Goal: Information Seeking & Learning: Learn about a topic

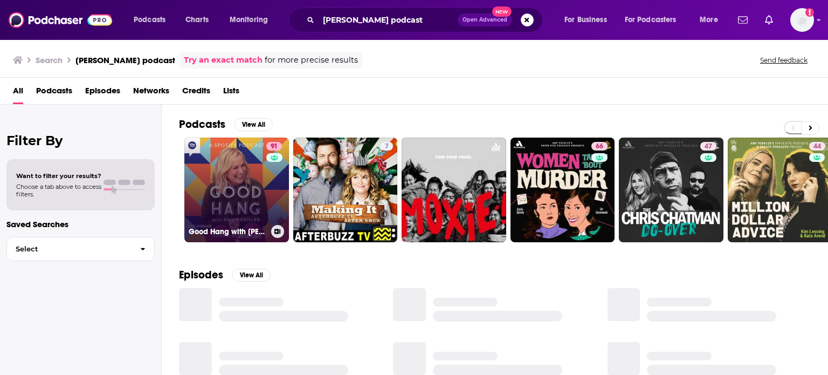
click at [228, 198] on link "91 Good Hang with [PERSON_NAME]" at bounding box center [236, 189] width 105 height 105
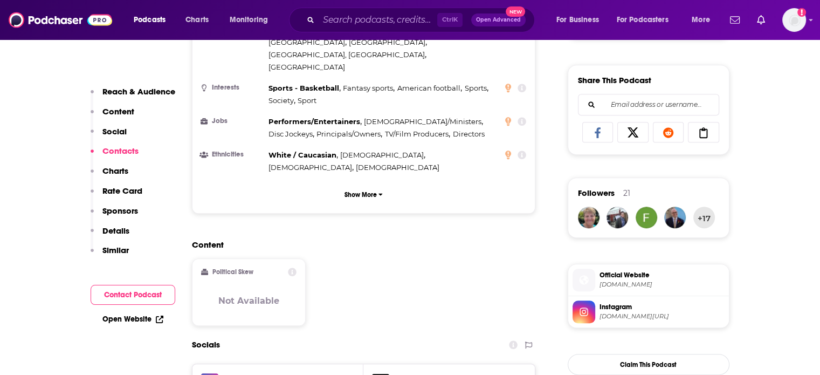
scroll to position [979, 0]
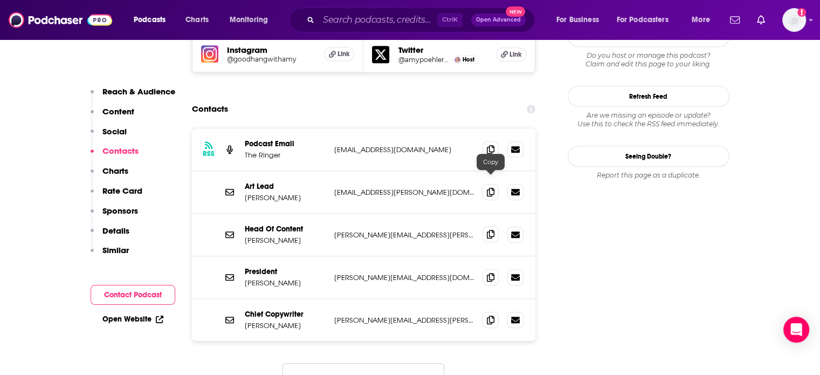
click at [487, 230] on icon at bounding box center [491, 234] width 8 height 9
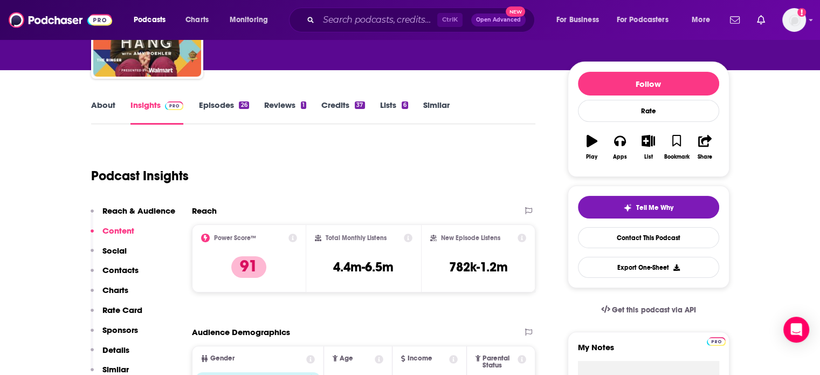
scroll to position [0, 0]
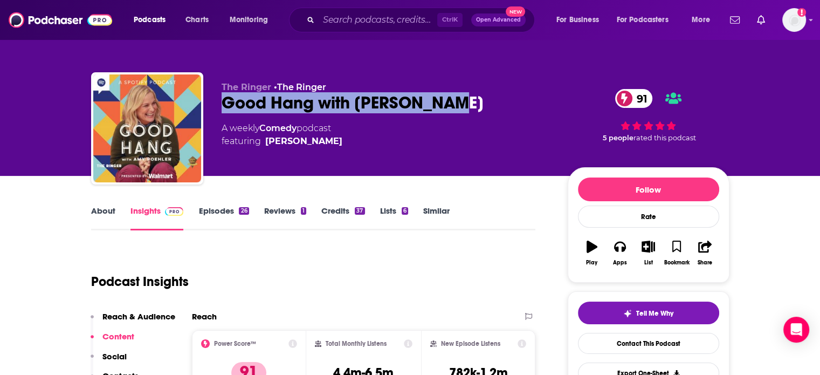
drag, startPoint x: 472, startPoint y: 108, endPoint x: 213, endPoint y: 103, distance: 258.8
click at [213, 103] on div "The Ringer • The Ringer Good Hang with [PERSON_NAME] 91 A weekly Comedy podcast…" at bounding box center [410, 130] width 638 height 116
copy h2 "Good Hang with [PERSON_NAME]"
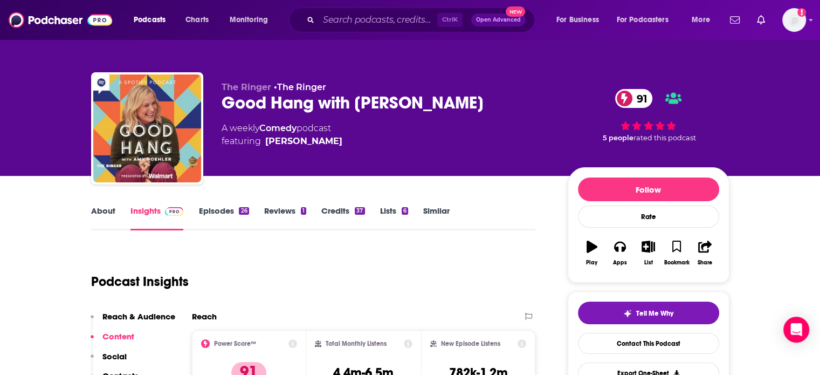
click at [103, 211] on link "About" at bounding box center [103, 217] width 24 height 25
